Goal: Transaction & Acquisition: Subscribe to service/newsletter

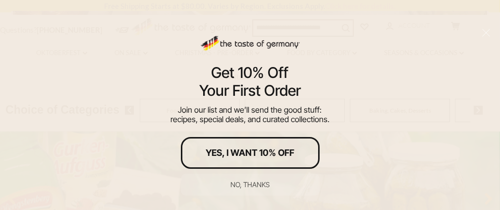
scroll to position [149, 0]
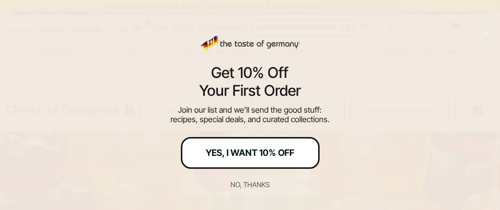
click at [295, 148] on div "Yes, I Want 10% Off" at bounding box center [250, 152] width 89 height 9
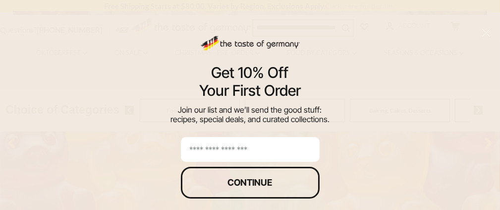
click at [297, 162] on input "email" at bounding box center [250, 149] width 139 height 25
click at [320, 162] on input "**********" at bounding box center [250, 149] width 139 height 25
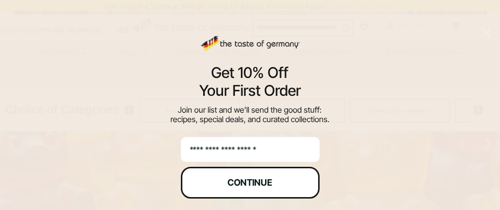
scroll to position [26, 0]
type input "**********"
click at [273, 180] on div "Continue" at bounding box center [250, 182] width 45 height 9
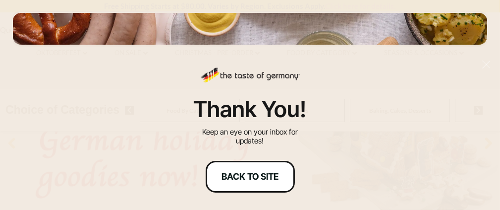
click at [279, 172] on div "Back to site" at bounding box center [250, 176] width 57 height 9
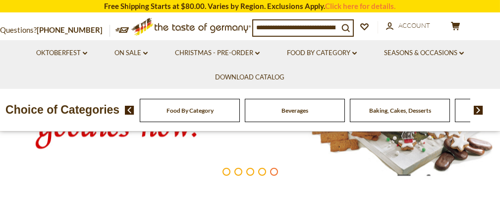
scroll to position [149, 0]
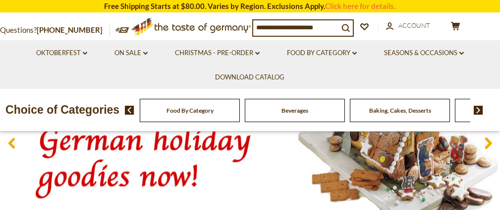
click at [477, 115] on img at bounding box center [478, 110] width 9 height 9
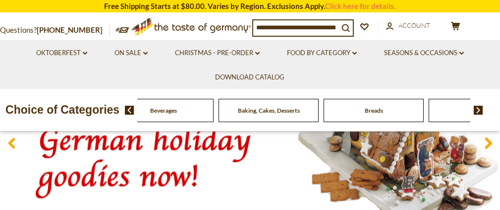
click at [109, 122] on div "Breads" at bounding box center [58, 110] width 100 height 23
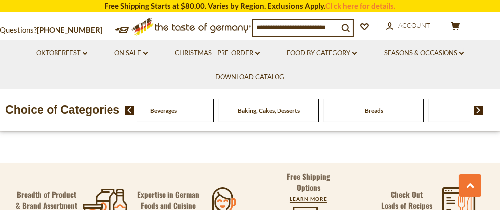
scroll to position [198, 0]
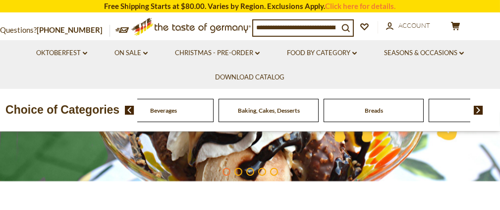
click at [372, 114] on span "Breads" at bounding box center [374, 110] width 18 height 7
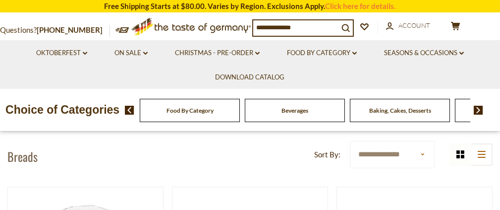
scroll to position [149, 0]
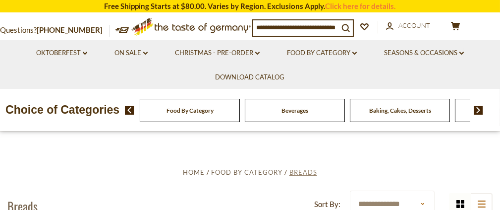
click at [301, 172] on span "Breads" at bounding box center [304, 172] width 28 height 8
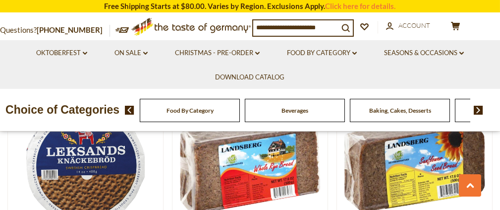
scroll to position [248, 0]
